Goal: Find specific page/section: Find specific page/section

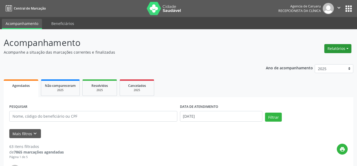
click at [345, 49] on button "Relatórios" at bounding box center [337, 48] width 27 height 9
click at [333, 49] on button "Relatórios" at bounding box center [337, 48] width 27 height 9
click at [338, 50] on button "Relatórios" at bounding box center [337, 48] width 27 height 9
click at [332, 49] on button "Relatórios" at bounding box center [337, 48] width 27 height 9
click at [316, 57] on link "Agendamentos" at bounding box center [323, 59] width 57 height 7
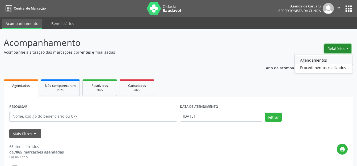
select select "7"
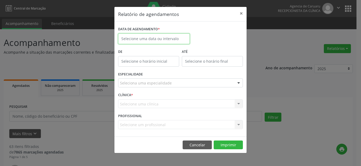
click at [171, 35] on input "text" at bounding box center [154, 38] width 72 height 11
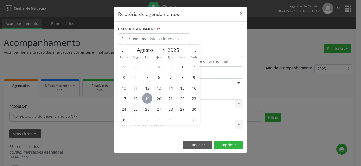
click at [147, 99] on span "19" at bounding box center [147, 98] width 10 height 10
type input "[DATE]"
click at [147, 99] on span "19" at bounding box center [147, 98] width 10 height 10
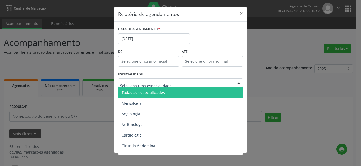
click at [158, 92] on span "Todas as especialidades" at bounding box center [143, 92] width 43 height 5
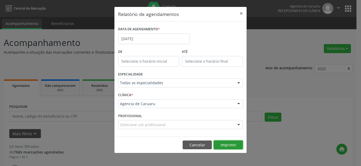
click at [226, 144] on button "Imprimir" at bounding box center [228, 145] width 29 height 9
